Goal: Task Accomplishment & Management: Manage account settings

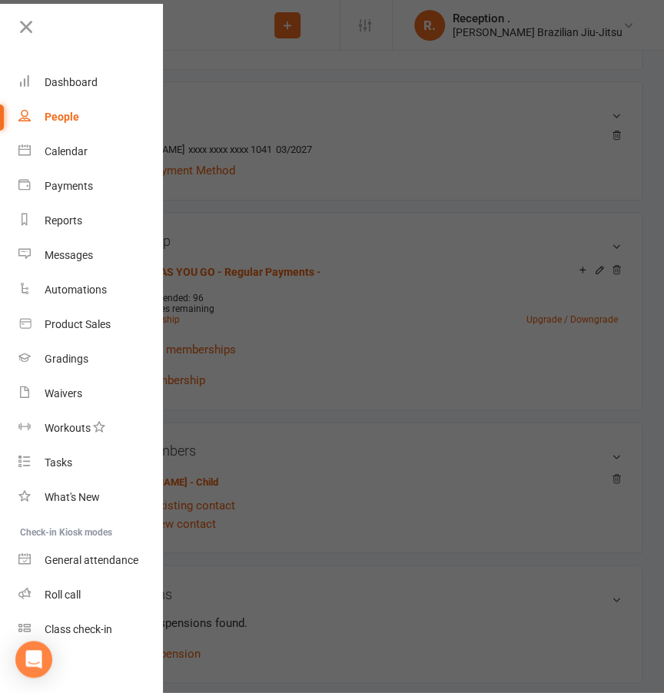
click at [242, 55] on div at bounding box center [332, 346] width 664 height 693
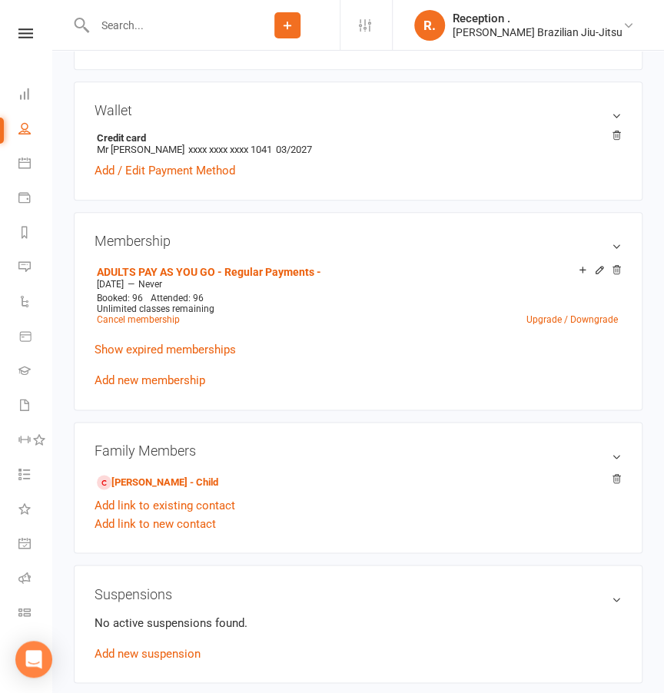
click at [223, 31] on input "text" at bounding box center [162, 26] width 145 height 22
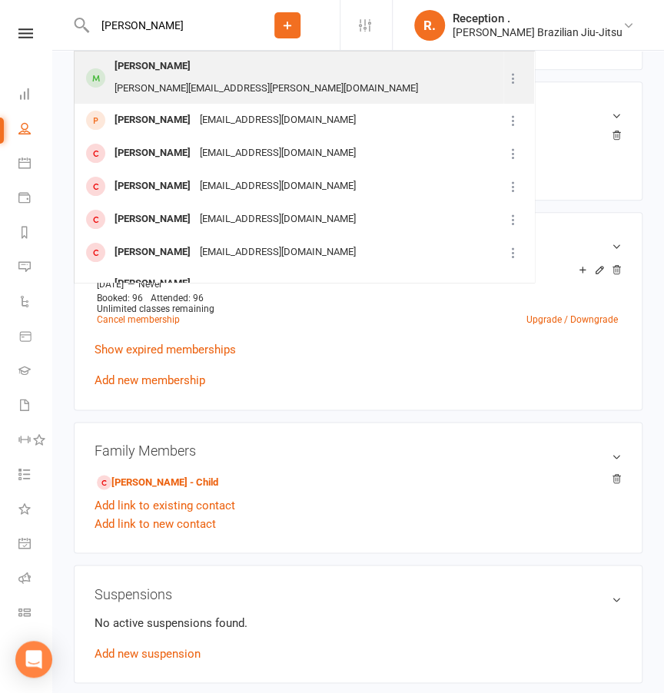
type input "[PERSON_NAME]"
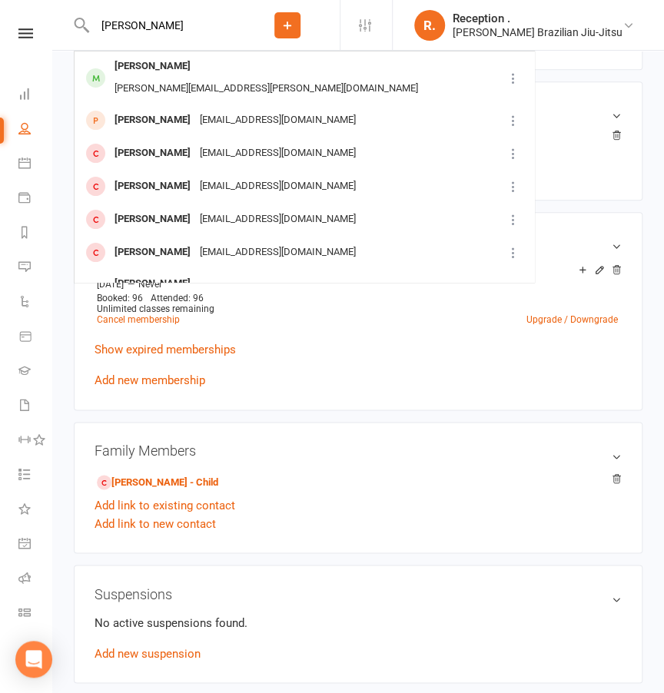
click at [203, 78] on div "[PERSON_NAME][EMAIL_ADDRESS][PERSON_NAME][DOMAIN_NAME]" at bounding box center [266, 89] width 313 height 22
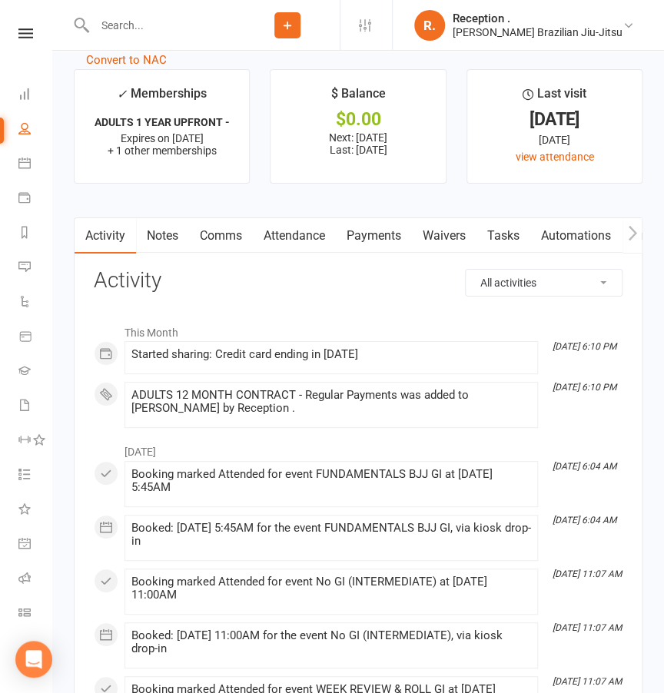
scroll to position [1667, 0]
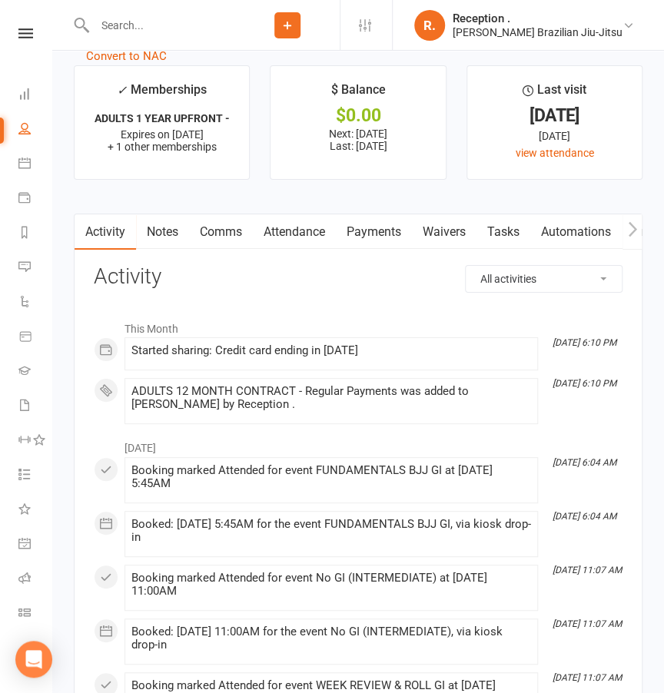
drag, startPoint x: 356, startPoint y: 226, endPoint x: 358, endPoint y: 240, distance: 14.7
click at [356, 226] on link "Payments" at bounding box center [374, 231] width 76 height 35
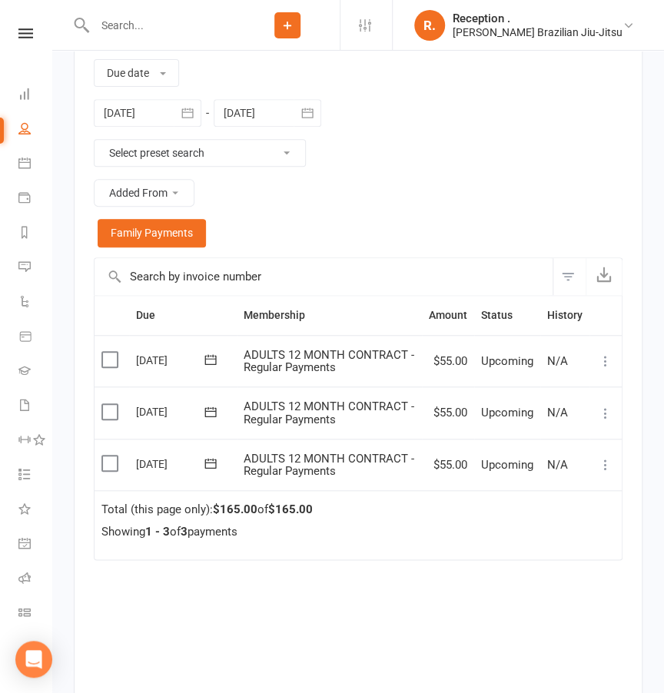
scroll to position [1959, 0]
click at [121, 38] on div at bounding box center [154, 25] width 161 height 50
click at [141, 28] on input "text" at bounding box center [162, 26] width 145 height 22
click at [29, 100] on link "Dashboard" at bounding box center [35, 95] width 35 height 35
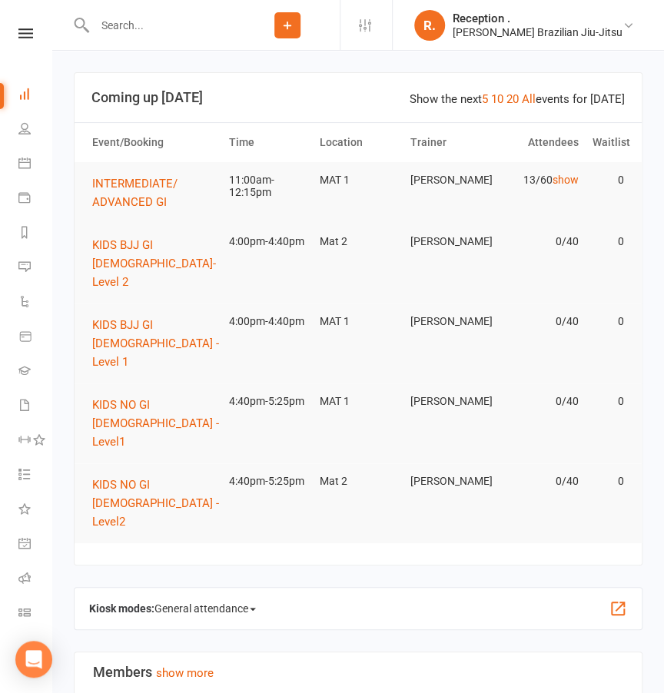
click at [172, 31] on input "text" at bounding box center [162, 26] width 145 height 22
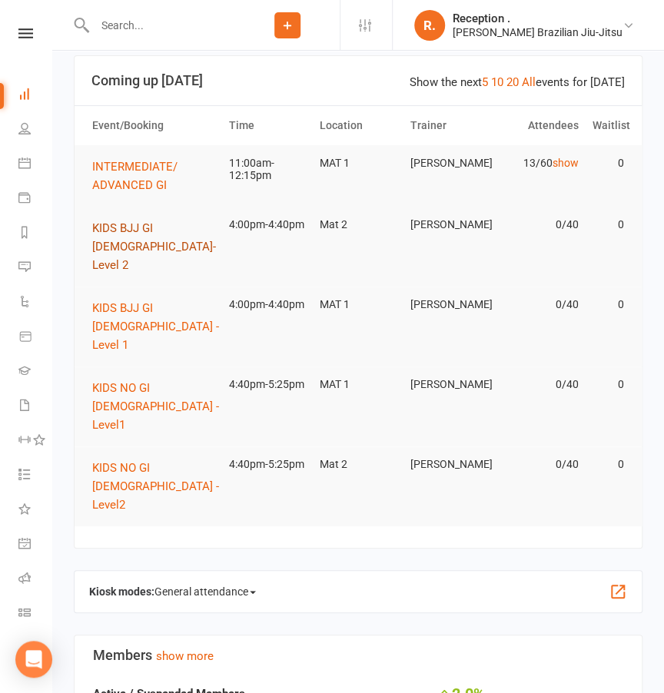
scroll to position [22, 0]
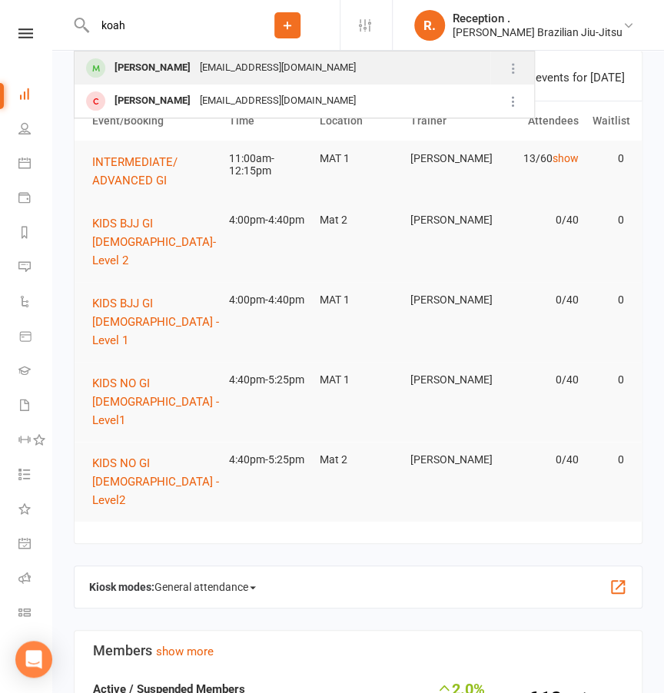
type input "koah"
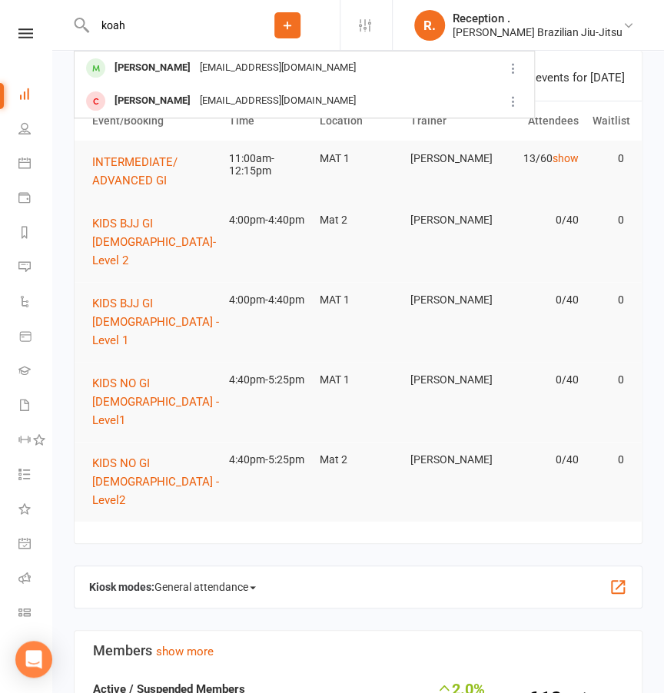
click at [190, 62] on div "[PERSON_NAME]" at bounding box center [152, 68] width 85 height 22
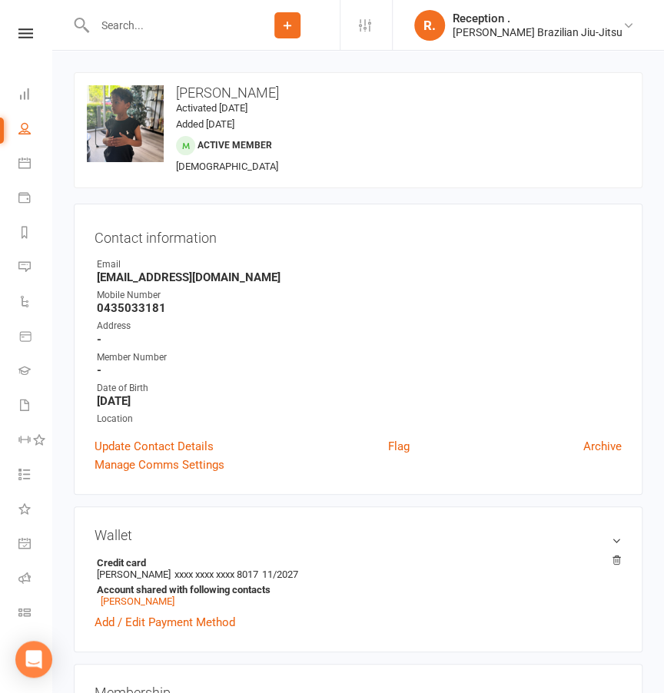
click at [137, 34] on input "text" at bounding box center [162, 26] width 145 height 22
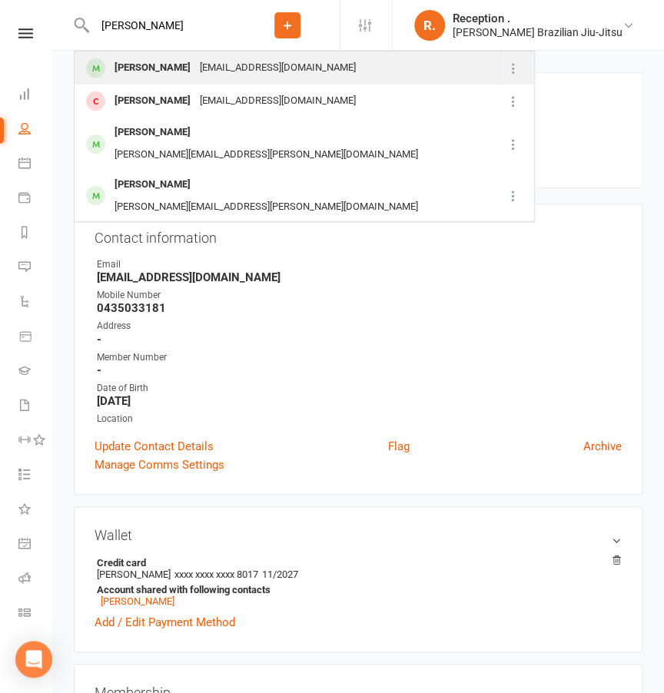
type input "[PERSON_NAME]"
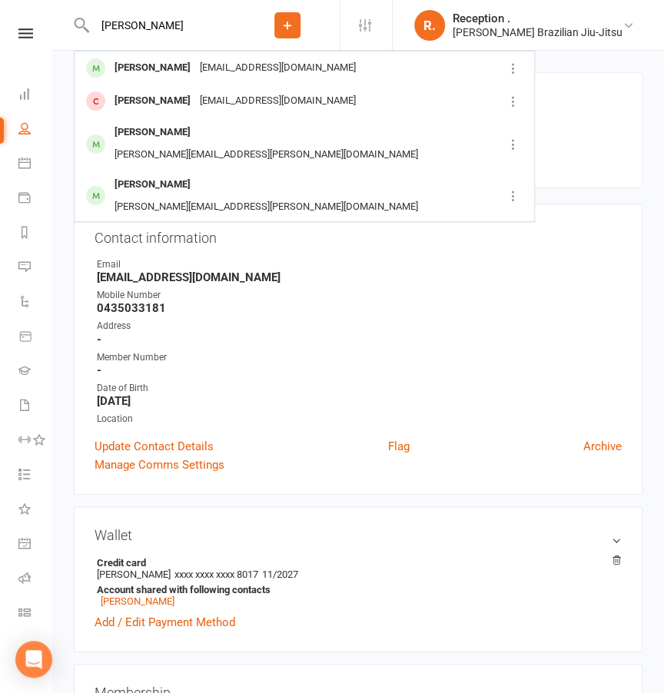
click at [134, 62] on div "[PERSON_NAME]" at bounding box center [152, 68] width 85 height 22
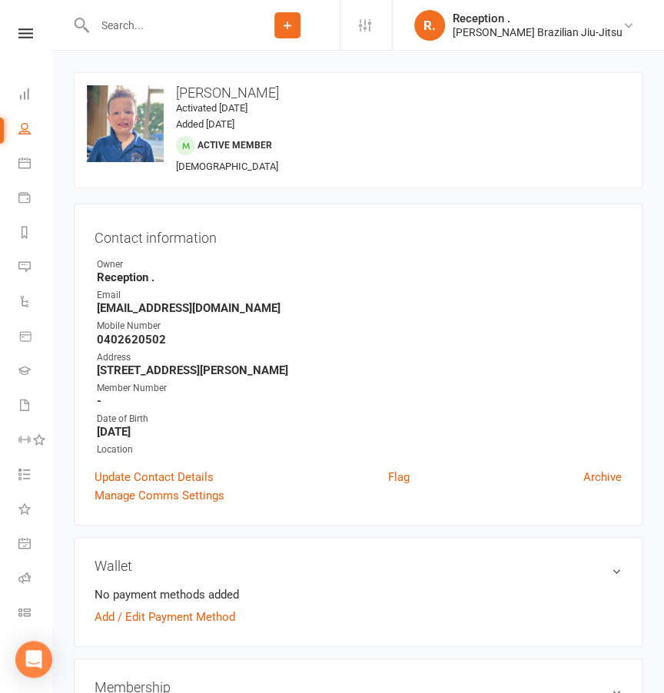
click at [157, 18] on input "text" at bounding box center [162, 26] width 145 height 22
click at [167, 25] on input "text" at bounding box center [162, 26] width 145 height 22
click at [591, 17] on div "Reception ." at bounding box center [537, 19] width 170 height 14
drag, startPoint x: 472, startPoint y: 273, endPoint x: 457, endPoint y: 271, distance: 14.7
click at [470, 272] on strong "Reception ." at bounding box center [359, 277] width 525 height 14
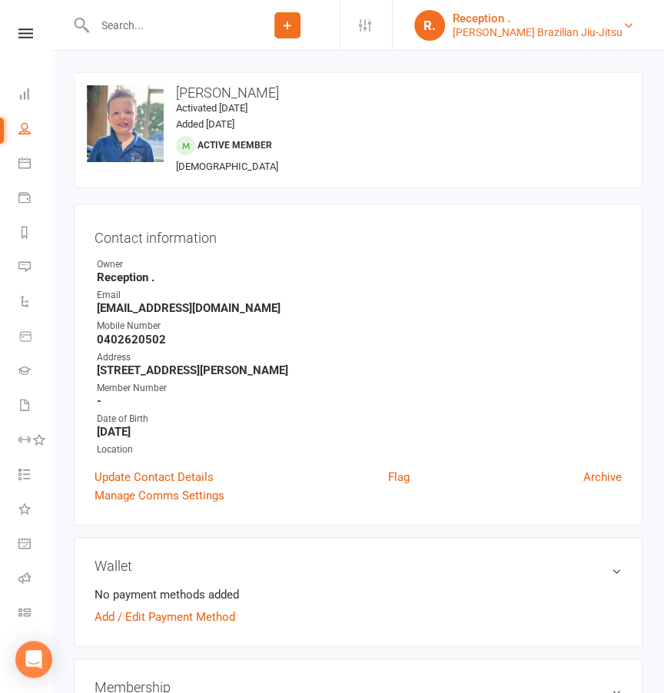
click at [630, 12] on link "R. Reception . [PERSON_NAME] Brazilian Jiu-Jitsu" at bounding box center [526, 25] width 225 height 31
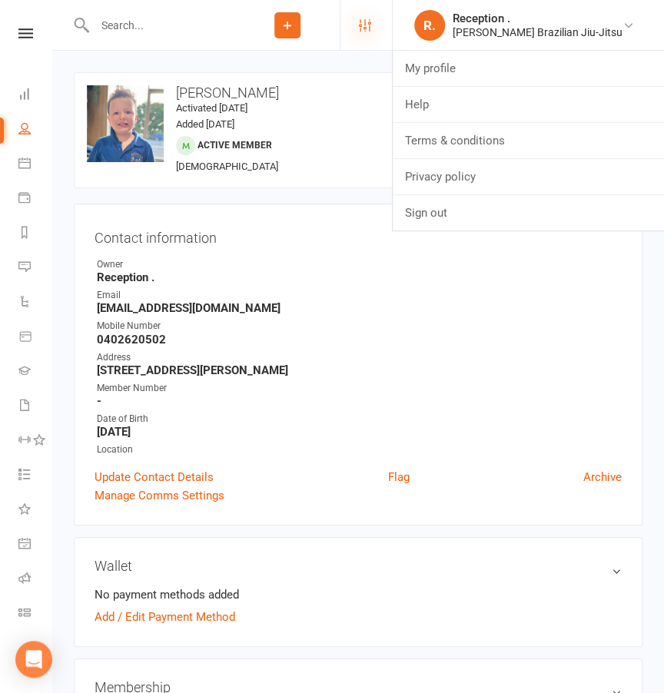
click at [371, 25] on icon at bounding box center [365, 25] width 12 height 12
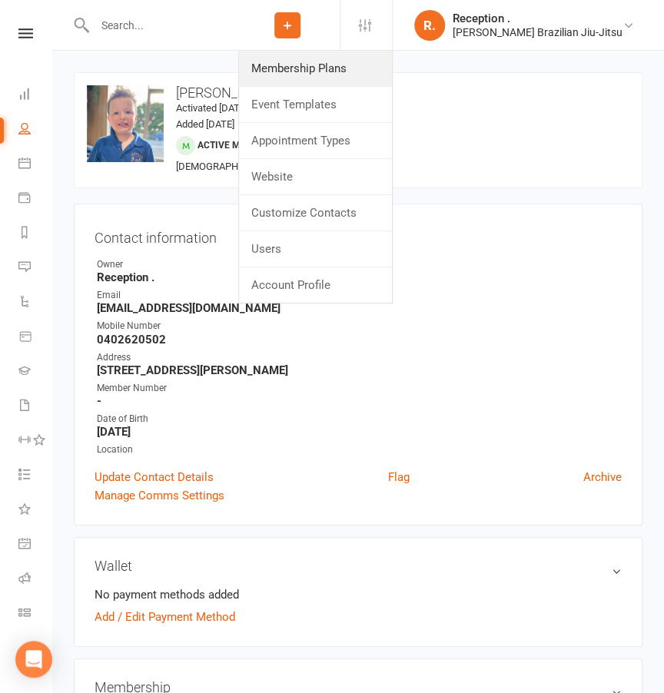
click at [351, 65] on link "Membership Plans" at bounding box center [315, 68] width 153 height 35
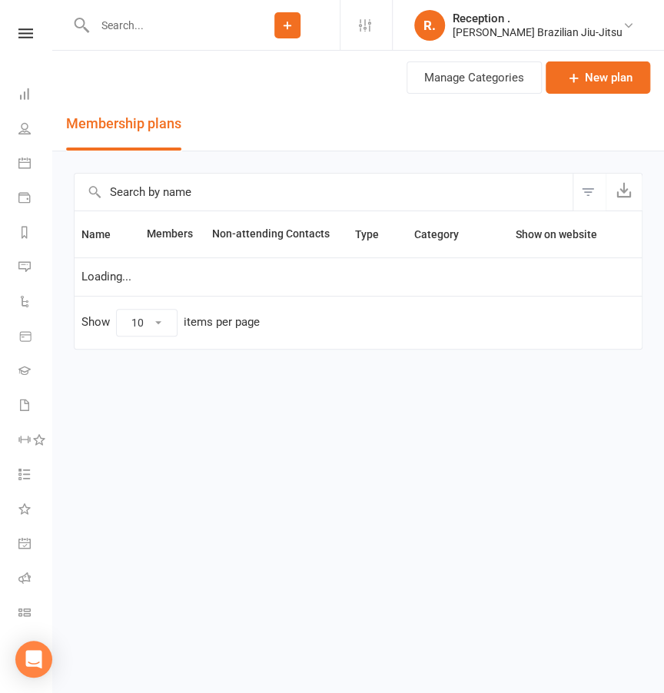
select select "100"
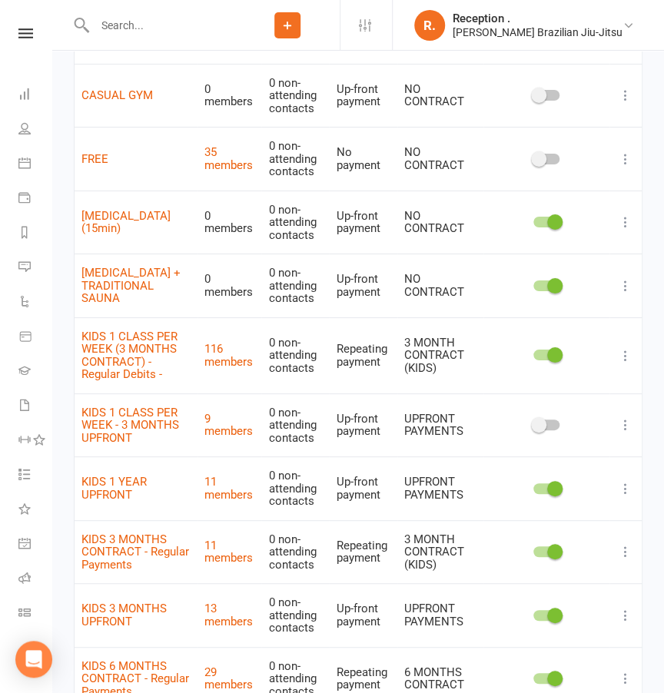
scroll to position [1714, 0]
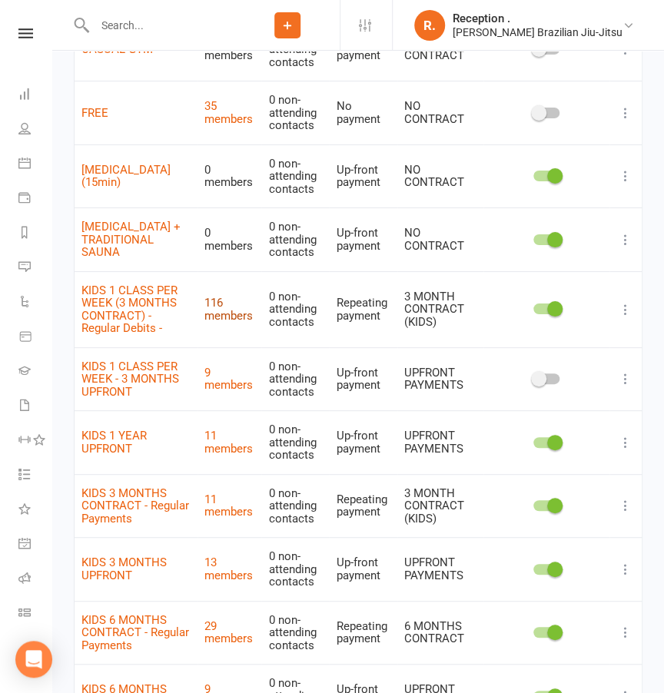
click at [240, 314] on link "116 members" at bounding box center [228, 309] width 48 height 27
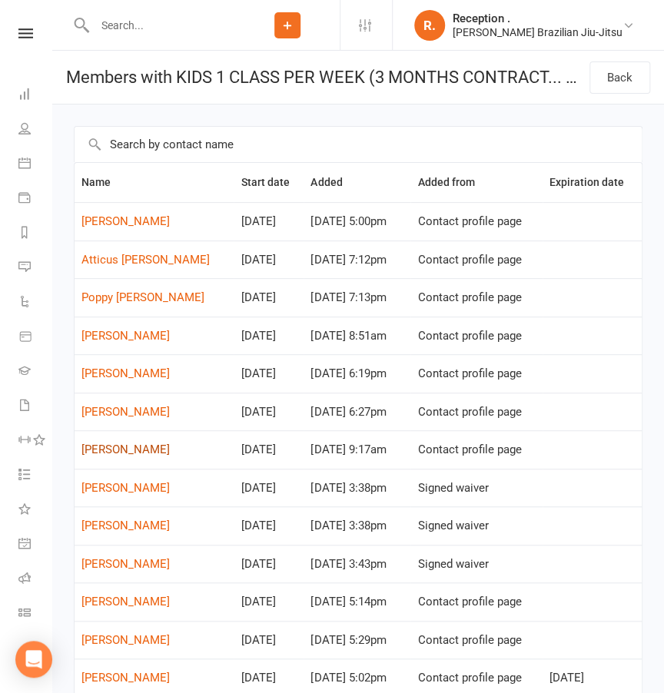
click at [114, 445] on link "[PERSON_NAME]" at bounding box center [125, 449] width 88 height 14
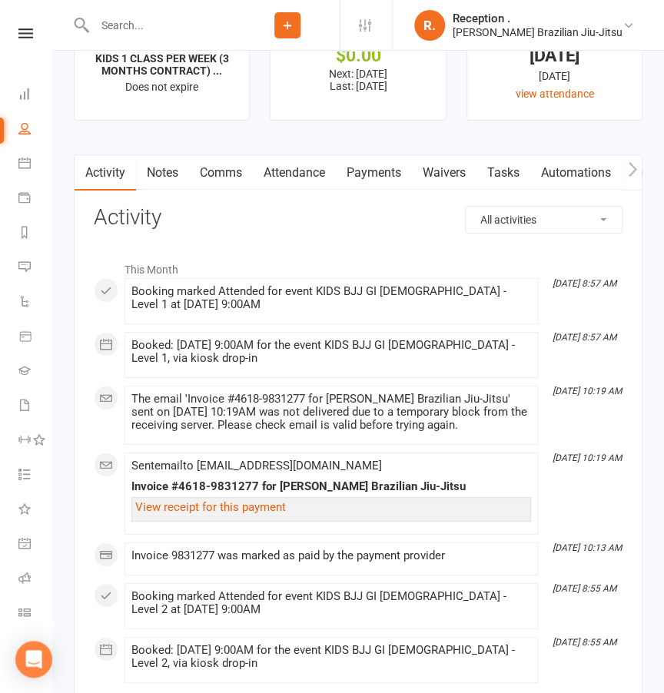
scroll to position [1583, 0]
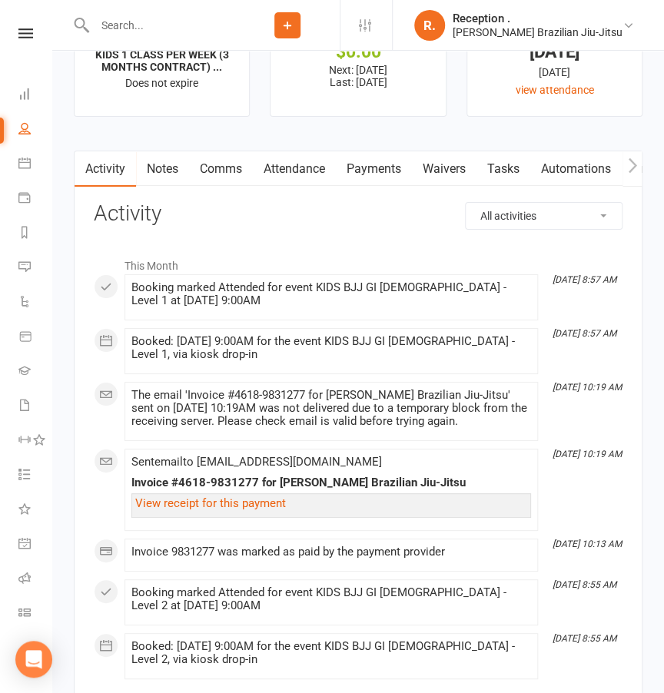
click at [376, 164] on link "Payments" at bounding box center [374, 168] width 76 height 35
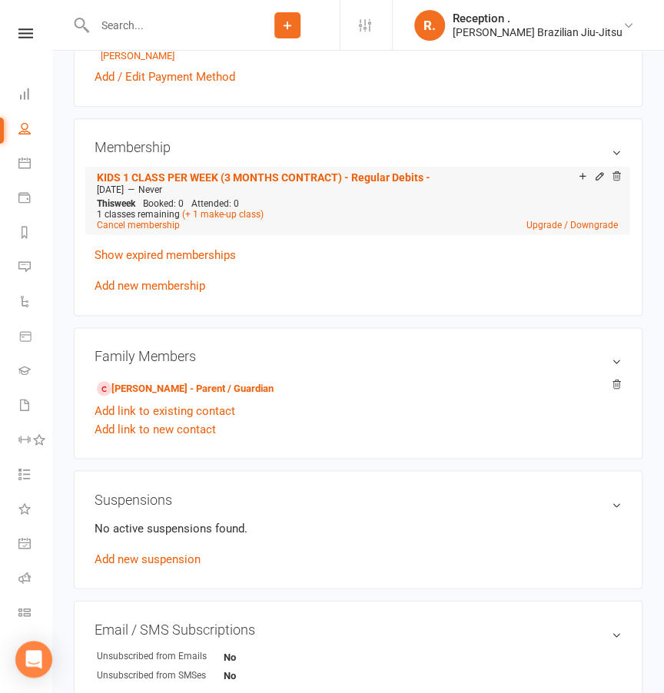
scroll to position [544, 0]
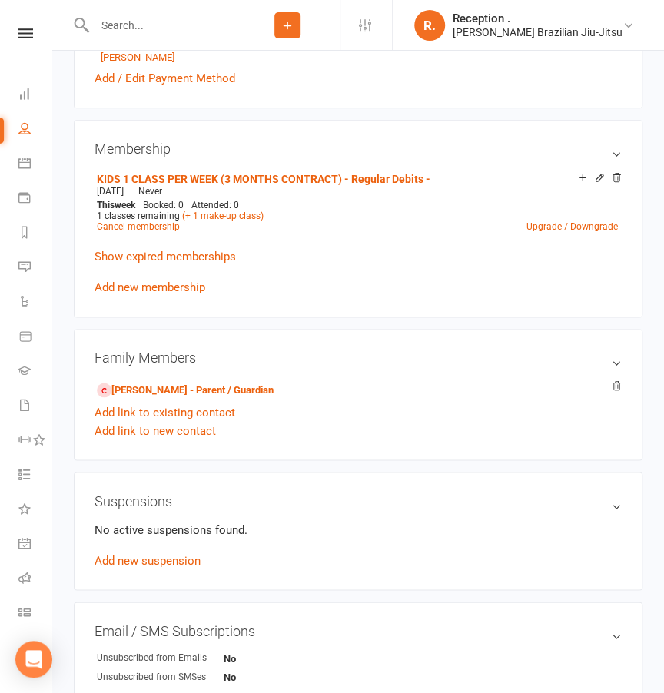
click at [597, 174] on icon at bounding box center [599, 177] width 11 height 11
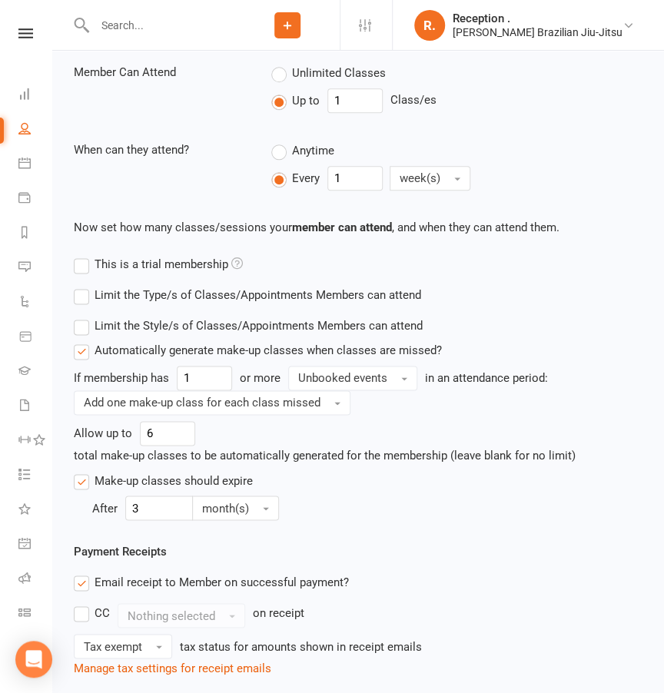
scroll to position [449, 0]
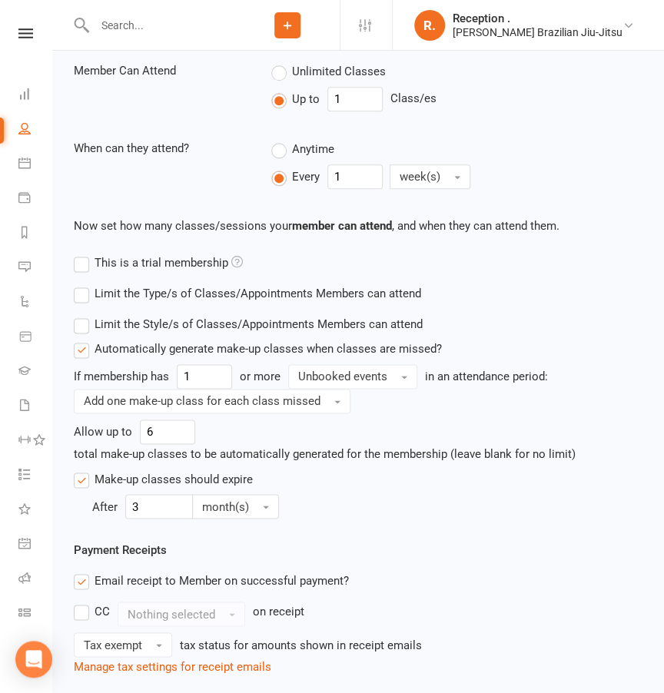
drag, startPoint x: 112, startPoint y: 372, endPoint x: 111, endPoint y: 350, distance: 22.3
click at [112, 372] on div "If membership has" at bounding box center [121, 376] width 95 height 18
drag, startPoint x: 95, startPoint y: 346, endPoint x: 151, endPoint y: 349, distance: 56.1
click at [151, 349] on label "Automatically generate make-up classes when classes are missed?" at bounding box center [258, 348] width 368 height 18
click at [84, 339] on input "Automatically generate make-up classes when classes are missed?" at bounding box center [79, 339] width 10 height 0
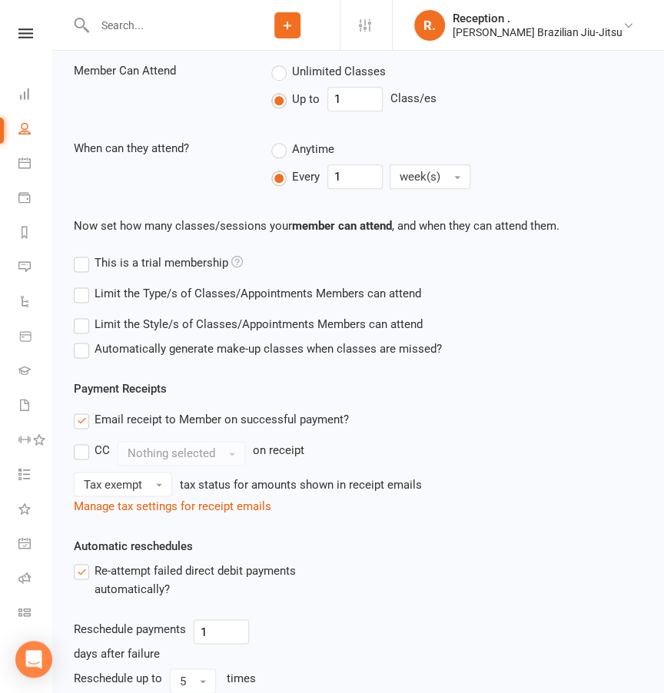
click at [97, 345] on label "Automatically generate make-up classes when classes are missed?" at bounding box center [258, 348] width 368 height 18
click at [84, 339] on input "Automatically generate make-up classes when classes are missed?" at bounding box center [79, 339] width 10 height 0
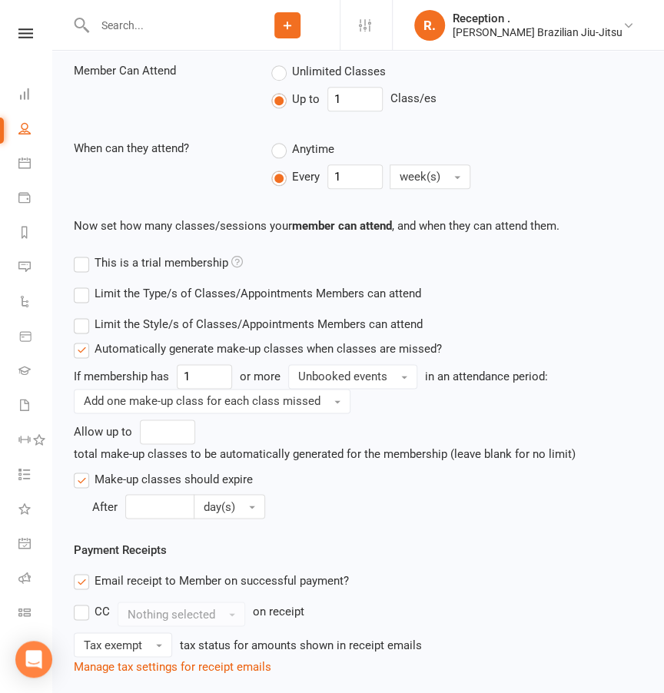
drag, startPoint x: 101, startPoint y: 346, endPoint x: 468, endPoint y: 427, distance: 376.0
click at [469, 413] on div "Automatically generate make-up classes when classes are missed? If membership h…" at bounding box center [358, 428] width 568 height 179
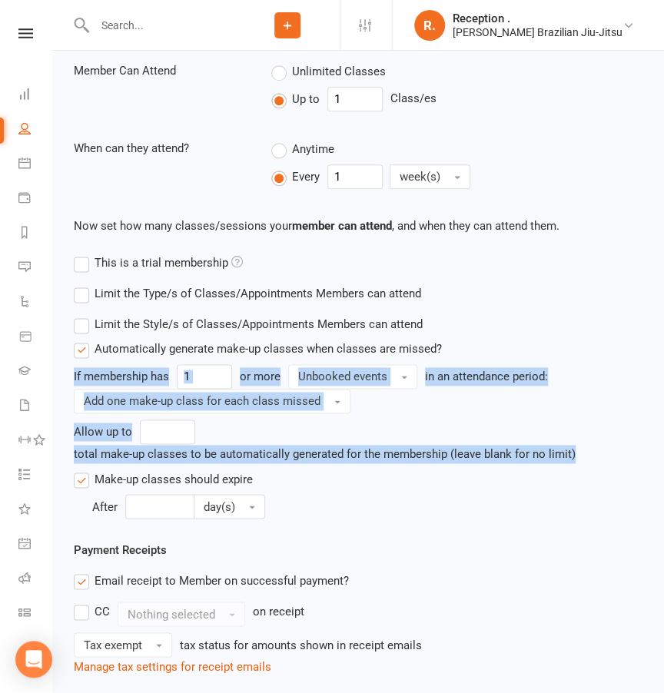
drag, startPoint x: 300, startPoint y: 475, endPoint x: 122, endPoint y: 347, distance: 218.5
click at [121, 346] on div "Automatically generate make-up classes when classes are missed? If membership h…" at bounding box center [358, 428] width 568 height 179
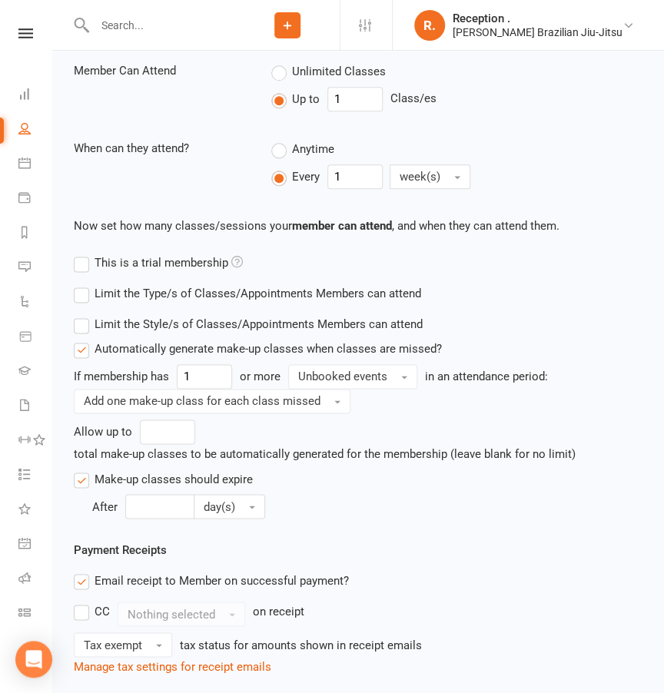
click at [335, 489] on div "If membership has 1 or more Unbooked events in an attendance period: Add one ma…" at bounding box center [358, 441] width 568 height 154
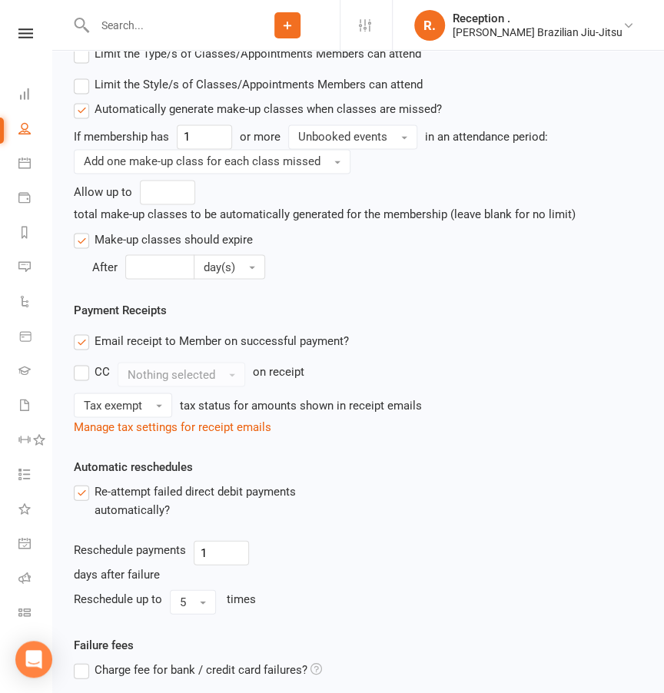
scroll to position [824, 0]
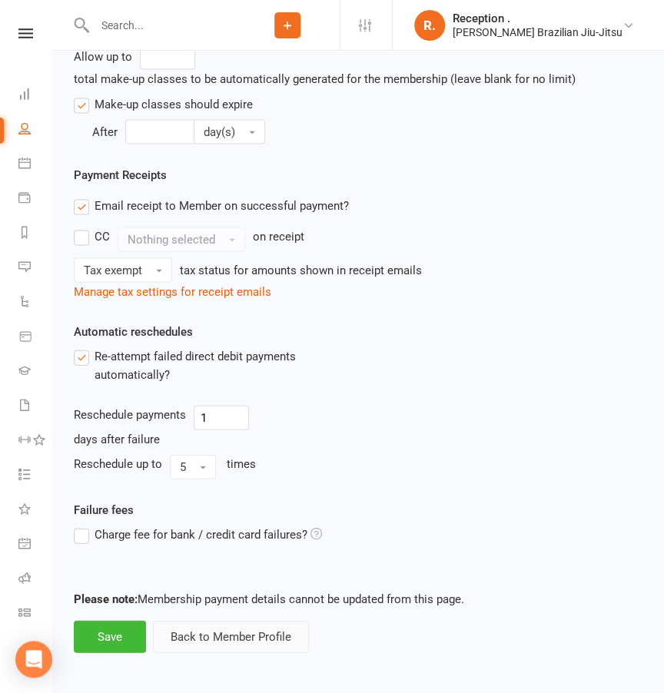
click at [230, 640] on button "Back to Member Profile" at bounding box center [231, 636] width 156 height 32
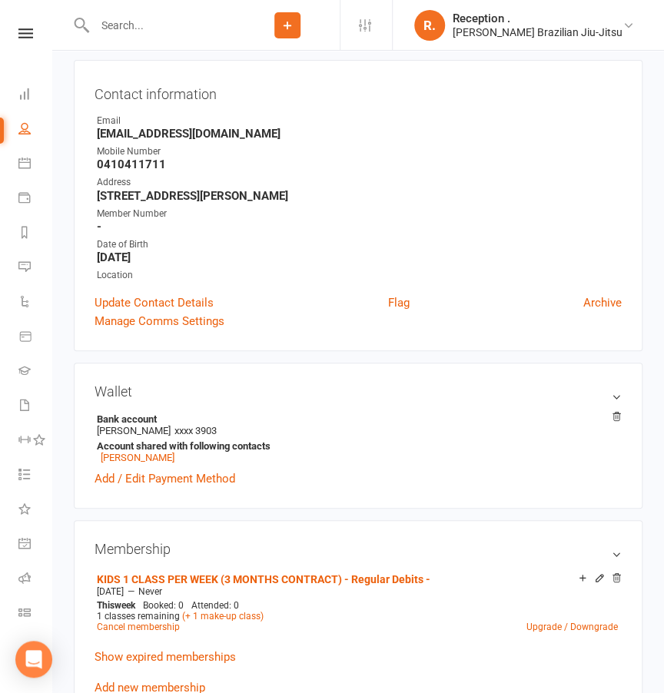
scroll to position [158, 0]
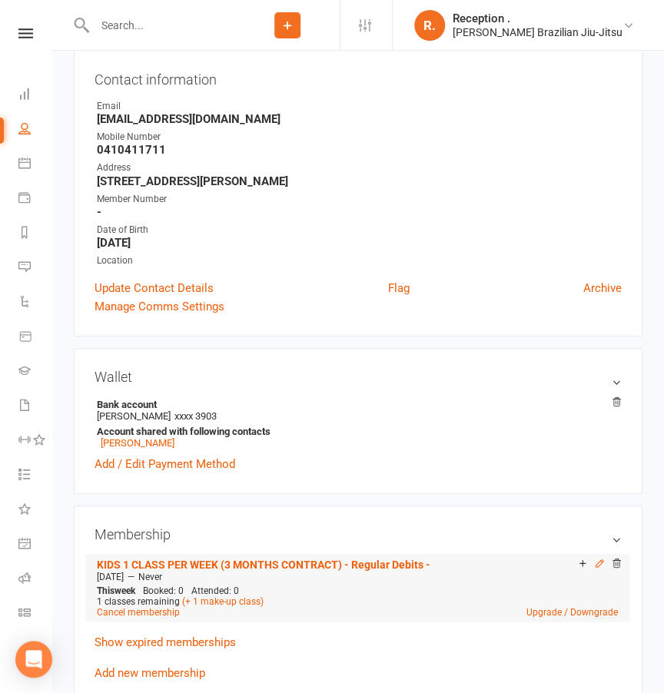
click at [597, 558] on icon at bounding box center [599, 563] width 11 height 11
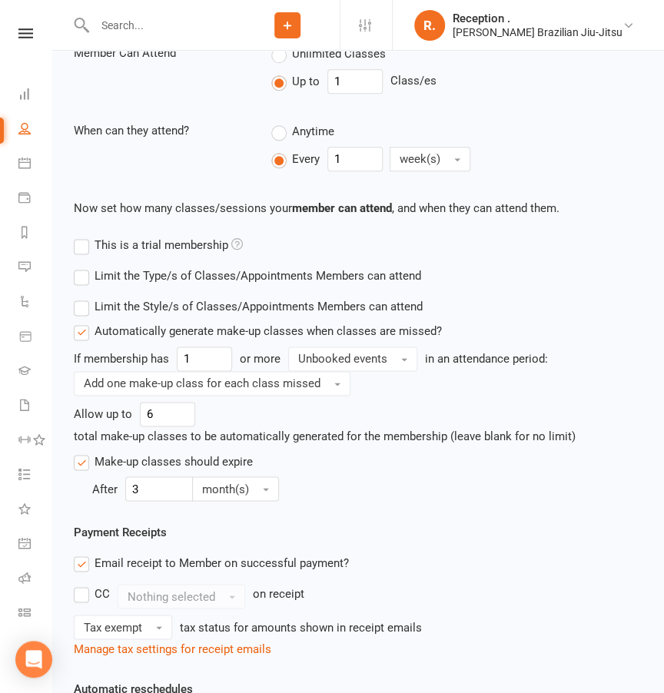
scroll to position [470, 0]
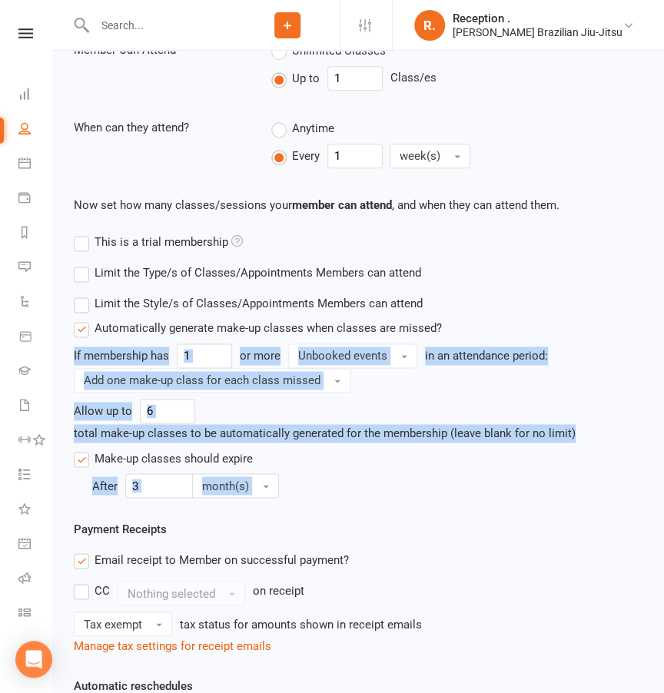
drag, startPoint x: 298, startPoint y: 486, endPoint x: 66, endPoint y: 333, distance: 278.2
click at [66, 333] on div "Update Class Details & Access Membership name KIDS 1 CLASS PER WEEK (3 MONTHS C…" at bounding box center [357, 304] width 611 height 1447
copy div "Automatically generate make-up classes when classes are missed? If membership h…"
